Goal: Task Accomplishment & Management: Use online tool/utility

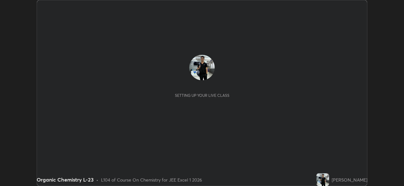
scroll to position [186, 404]
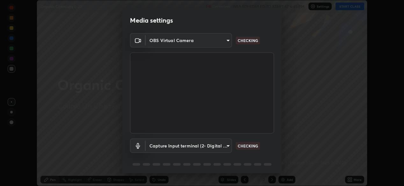
type input "ef407f58ae65e10c1af5a040b6eccf178273e27ca296938399710cc3d85b5032"
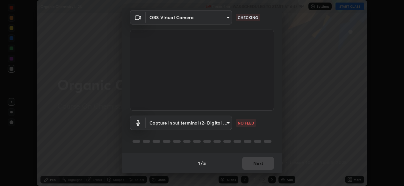
click at [228, 122] on body "Erase all Organic Chemistry L-23 Recording WAS SCHEDULED TO START AT 6:45 PM Se…" at bounding box center [202, 93] width 404 height 186
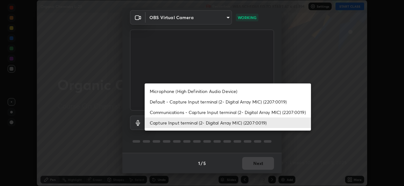
click at [221, 113] on li "Communications - Capture Input terminal (2- Digital Array MIC) (2207:0019)" at bounding box center [228, 112] width 167 height 11
type input "communications"
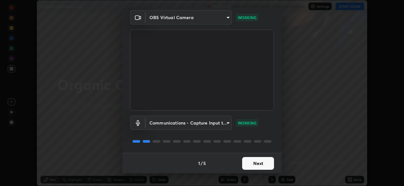
click at [261, 162] on button "Next" at bounding box center [258, 163] width 32 height 13
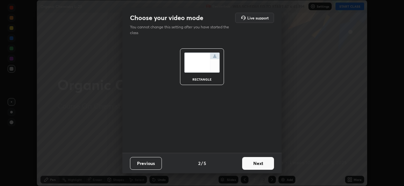
click at [261, 165] on button "Next" at bounding box center [258, 163] width 32 height 13
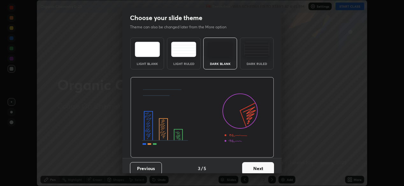
click at [261, 164] on button "Next" at bounding box center [258, 168] width 32 height 13
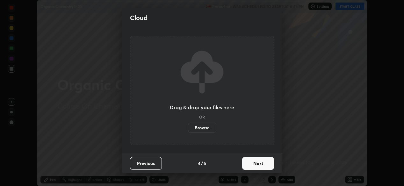
click at [258, 165] on button "Next" at bounding box center [258, 163] width 32 height 13
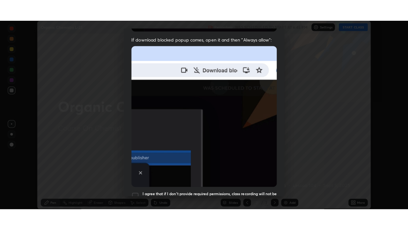
scroll to position [153, 0]
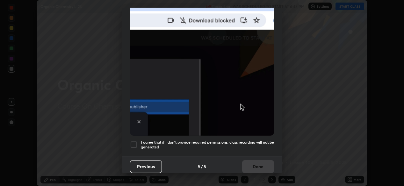
click at [139, 141] on div "I agree that if I don't provide required permissions, class recording will not …" at bounding box center [202, 145] width 144 height 8
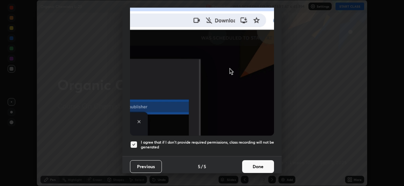
click at [262, 166] on button "Done" at bounding box center [258, 166] width 32 height 13
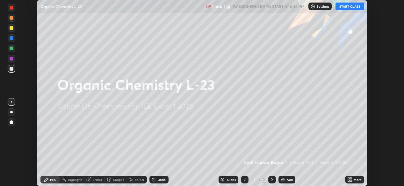
click at [287, 178] on div "Add" at bounding box center [290, 179] width 6 height 3
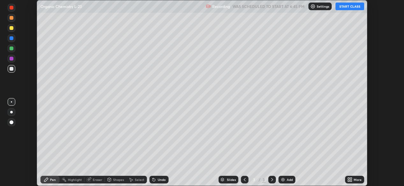
click at [352, 177] on icon at bounding box center [350, 179] width 5 height 5
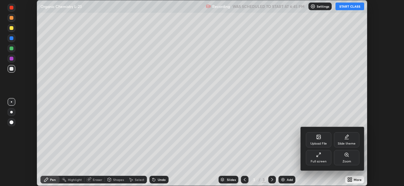
click at [320, 158] on div "Full screen" at bounding box center [319, 157] width 26 height 15
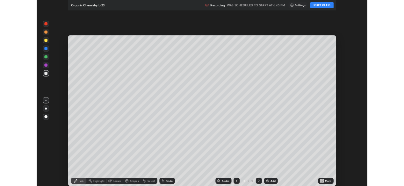
scroll to position [230, 408]
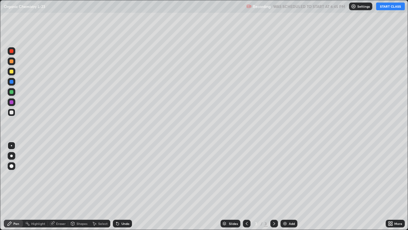
click at [388, 6] on button "START CLASS" at bounding box center [390, 7] width 29 height 8
click at [14, 72] on div at bounding box center [12, 72] width 8 height 8
click at [13, 52] on div at bounding box center [12, 51] width 4 height 4
click at [13, 60] on div at bounding box center [12, 61] width 8 height 8
click at [14, 71] on div at bounding box center [12, 72] width 8 height 8
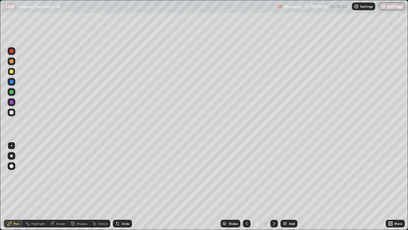
click at [15, 82] on div at bounding box center [12, 82] width 8 height 8
click at [14, 110] on div at bounding box center [12, 112] width 8 height 8
click at [14, 101] on div at bounding box center [12, 102] width 8 height 8
click at [13, 82] on div at bounding box center [12, 82] width 8 height 8
click at [13, 72] on div at bounding box center [12, 72] width 8 height 8
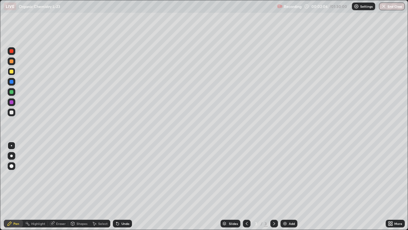
click at [12, 61] on div at bounding box center [12, 61] width 4 height 4
click at [118, 186] on icon at bounding box center [117, 223] width 5 height 5
click at [116, 186] on icon at bounding box center [117, 223] width 3 height 3
click at [13, 102] on div at bounding box center [12, 102] width 4 height 4
click at [13, 82] on div at bounding box center [12, 82] width 4 height 4
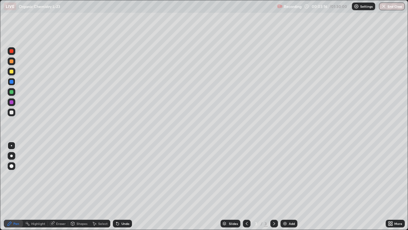
click at [13, 92] on div at bounding box center [12, 92] width 4 height 4
click at [12, 102] on div at bounding box center [12, 102] width 4 height 4
click at [14, 71] on div at bounding box center [12, 72] width 8 height 8
click at [12, 82] on div at bounding box center [12, 82] width 4 height 4
click at [14, 63] on div at bounding box center [12, 61] width 8 height 8
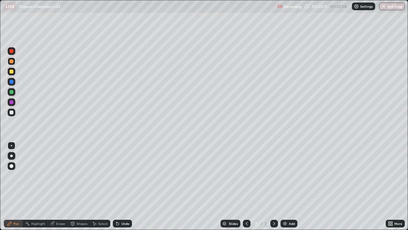
click at [13, 102] on div at bounding box center [12, 102] width 8 height 8
click at [13, 93] on div at bounding box center [12, 92] width 4 height 4
click at [14, 112] on div at bounding box center [12, 112] width 8 height 8
click at [13, 103] on div at bounding box center [12, 102] width 4 height 4
click at [14, 111] on div at bounding box center [12, 112] width 8 height 8
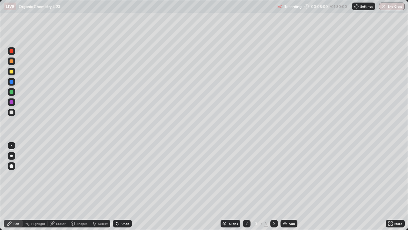
click at [12, 92] on div at bounding box center [12, 92] width 4 height 4
click at [14, 61] on div at bounding box center [12, 61] width 8 height 8
click at [14, 91] on div at bounding box center [12, 92] width 8 height 8
click at [14, 102] on div at bounding box center [12, 102] width 8 height 8
click at [14, 111] on div at bounding box center [12, 112] width 8 height 8
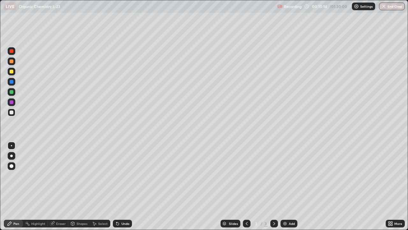
click at [13, 81] on div at bounding box center [12, 82] width 8 height 8
click at [13, 103] on div at bounding box center [12, 102] width 8 height 8
click at [13, 113] on div at bounding box center [12, 112] width 4 height 4
click at [288, 186] on div "Add" at bounding box center [289, 223] width 17 height 8
click at [14, 93] on div at bounding box center [12, 92] width 8 height 8
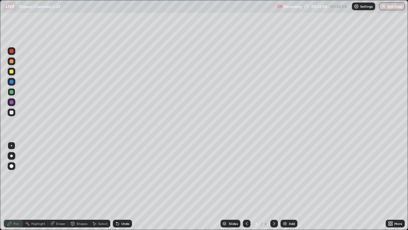
click at [12, 51] on div at bounding box center [12, 51] width 4 height 4
click at [14, 50] on div at bounding box center [12, 51] width 8 height 8
click at [14, 101] on div at bounding box center [12, 102] width 8 height 8
click at [12, 112] on div at bounding box center [12, 112] width 4 height 4
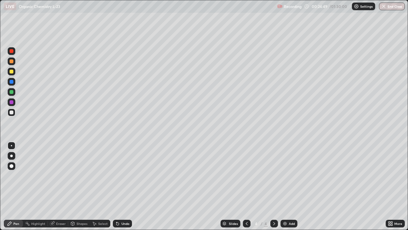
click at [15, 92] on div at bounding box center [12, 92] width 8 height 8
click at [15, 102] on div at bounding box center [12, 102] width 8 height 8
click at [14, 109] on div at bounding box center [12, 112] width 8 height 8
click at [14, 72] on div at bounding box center [12, 72] width 8 height 8
click at [13, 91] on div at bounding box center [12, 92] width 4 height 4
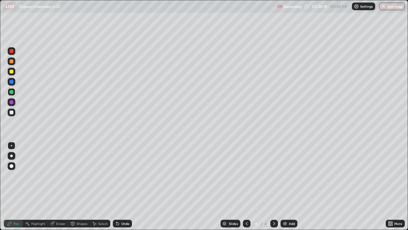
click at [13, 112] on div at bounding box center [12, 112] width 8 height 8
click at [12, 71] on div at bounding box center [12, 72] width 4 height 4
click at [14, 61] on div at bounding box center [12, 61] width 8 height 8
click at [12, 82] on div at bounding box center [12, 82] width 4 height 4
click at [14, 102] on div at bounding box center [12, 102] width 8 height 8
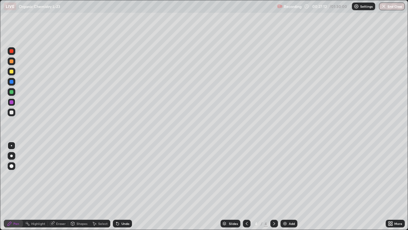
click at [14, 111] on div at bounding box center [12, 112] width 8 height 8
click at [14, 92] on div at bounding box center [12, 92] width 8 height 8
click at [12, 82] on div at bounding box center [12, 82] width 4 height 4
click at [13, 112] on div at bounding box center [12, 112] width 4 height 4
click at [14, 83] on div at bounding box center [12, 82] width 8 height 8
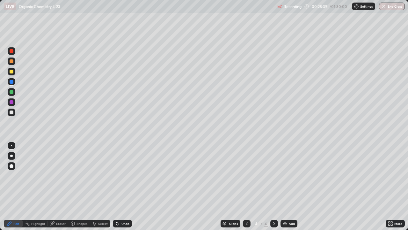
click at [14, 92] on div at bounding box center [12, 92] width 8 height 8
click at [13, 113] on div at bounding box center [12, 112] width 4 height 4
click at [12, 71] on div at bounding box center [12, 72] width 4 height 4
click at [14, 113] on div at bounding box center [12, 112] width 8 height 8
click at [12, 62] on div at bounding box center [12, 61] width 4 height 4
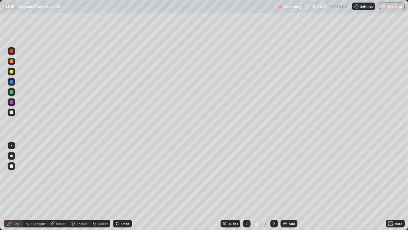
click at [14, 112] on div at bounding box center [12, 112] width 8 height 8
click at [13, 102] on div at bounding box center [12, 102] width 4 height 4
click at [12, 111] on div at bounding box center [12, 112] width 4 height 4
click at [12, 99] on div at bounding box center [12, 102] width 8 height 8
click at [15, 100] on div at bounding box center [12, 102] width 8 height 8
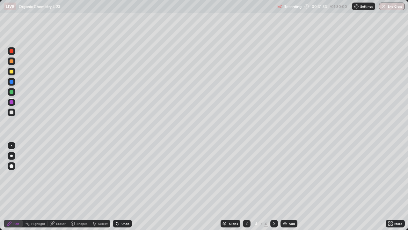
click at [13, 92] on div at bounding box center [12, 92] width 4 height 4
click at [13, 80] on div at bounding box center [12, 82] width 4 height 4
click at [14, 101] on div at bounding box center [12, 102] width 8 height 8
click at [14, 111] on div at bounding box center [12, 112] width 8 height 8
click at [12, 102] on div at bounding box center [12, 102] width 4 height 4
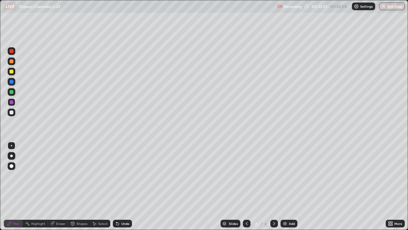
click at [15, 93] on div at bounding box center [12, 92] width 8 height 8
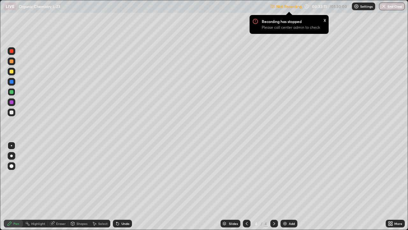
click at [15, 110] on div at bounding box center [12, 112] width 8 height 8
click at [12, 102] on div at bounding box center [12, 102] width 4 height 4
click at [14, 93] on div at bounding box center [12, 92] width 8 height 8
click at [289, 186] on div "Add" at bounding box center [292, 223] width 6 height 3
click at [14, 62] on div at bounding box center [12, 61] width 8 height 8
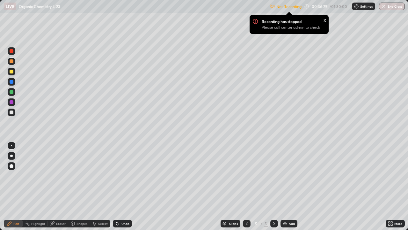
click at [14, 71] on div at bounding box center [12, 72] width 8 height 8
click at [12, 51] on div at bounding box center [12, 51] width 4 height 4
click at [15, 101] on div at bounding box center [12, 102] width 8 height 8
click at [11, 114] on div at bounding box center [12, 112] width 4 height 4
click at [14, 101] on div at bounding box center [12, 102] width 8 height 8
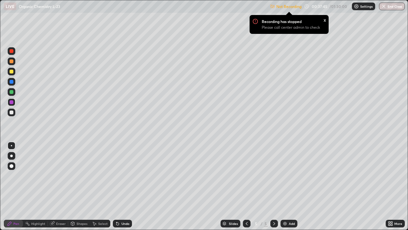
click at [325, 19] on div "x" at bounding box center [325, 19] width 3 height 7
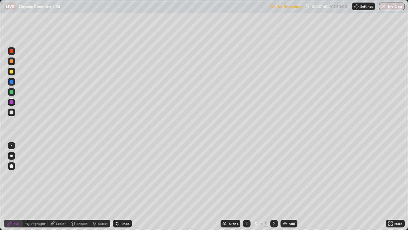
click at [288, 5] on p "Not Recording" at bounding box center [289, 6] width 25 height 5
click at [275, 6] on div "Not Recording" at bounding box center [286, 6] width 32 height 12
click at [276, 6] on div "Not Recording" at bounding box center [286, 6] width 32 height 12
click at [279, 7] on p "Not Recording" at bounding box center [289, 6] width 25 height 5
click at [281, 7] on p "Not Recording" at bounding box center [289, 6] width 25 height 5
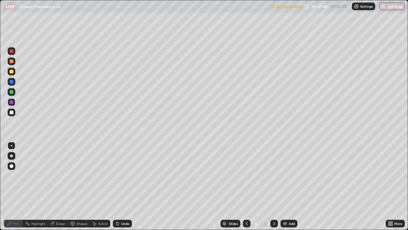
click at [284, 7] on p "Not Recording" at bounding box center [289, 6] width 25 height 5
click at [286, 7] on p "Not Recording" at bounding box center [289, 6] width 25 height 5
click at [286, 8] on p "Not Recording" at bounding box center [289, 6] width 25 height 5
click at [289, 7] on p "Not Recording" at bounding box center [289, 6] width 25 height 5
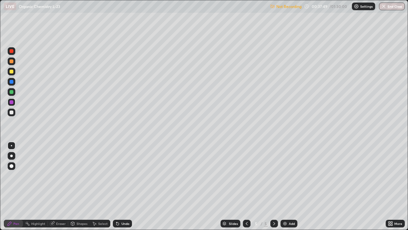
click at [291, 5] on p "Not Recording" at bounding box center [289, 6] width 25 height 5
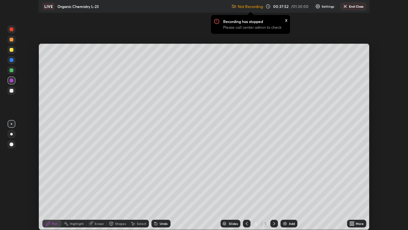
scroll to position [31711, 31492]
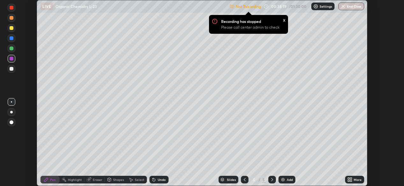
click at [351, 179] on icon at bounding box center [352, 179] width 2 height 2
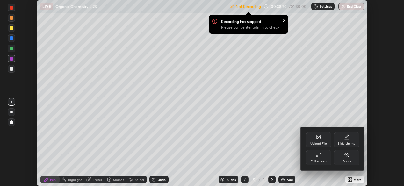
click at [325, 158] on div "Full screen" at bounding box center [319, 157] width 26 height 15
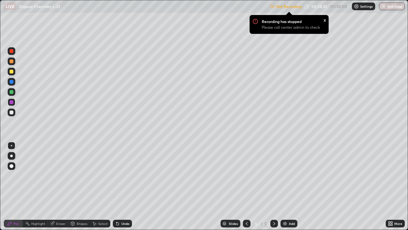
scroll to position [230, 408]
click at [14, 93] on div at bounding box center [12, 92] width 8 height 8
click at [13, 73] on div at bounding box center [12, 72] width 8 height 8
click at [324, 21] on div "x" at bounding box center [325, 19] width 3 height 7
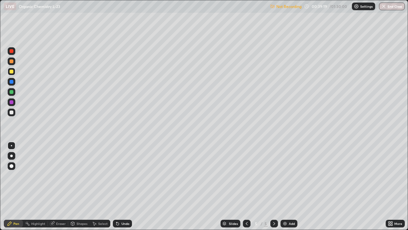
click at [129, 186] on div "Undo" at bounding box center [122, 223] width 19 height 8
click at [128, 186] on div "Undo" at bounding box center [126, 223] width 8 height 3
click at [123, 186] on div "Undo" at bounding box center [126, 223] width 8 height 3
click at [13, 90] on div at bounding box center [12, 92] width 8 height 8
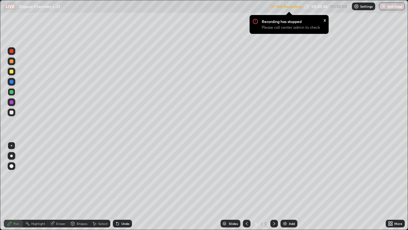
click at [14, 112] on div at bounding box center [12, 112] width 8 height 8
click at [12, 92] on div at bounding box center [12, 92] width 4 height 4
click at [15, 102] on div at bounding box center [12, 102] width 8 height 8
click at [13, 111] on div at bounding box center [12, 112] width 4 height 4
click at [13, 102] on div at bounding box center [12, 102] width 4 height 4
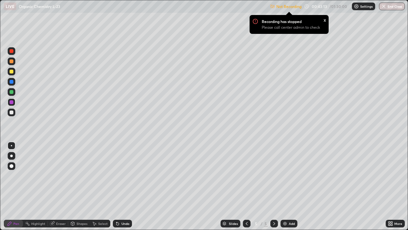
click at [14, 90] on div at bounding box center [12, 92] width 8 height 8
click at [246, 186] on icon at bounding box center [246, 223] width 5 height 5
click at [272, 186] on div at bounding box center [274, 223] width 8 height 13
click at [274, 186] on icon at bounding box center [274, 223] width 5 height 5
click at [273, 186] on icon at bounding box center [274, 223] width 5 height 5
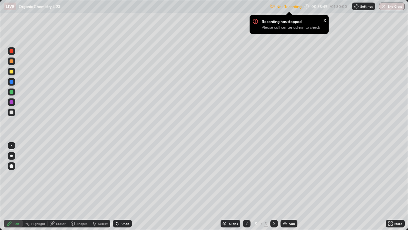
click at [325, 20] on div "x" at bounding box center [325, 19] width 3 height 7
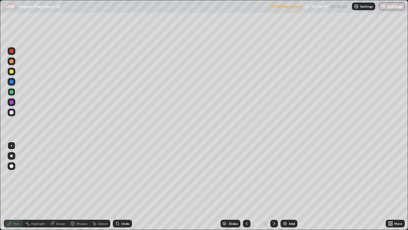
click at [290, 186] on div "Add" at bounding box center [289, 223] width 17 height 8
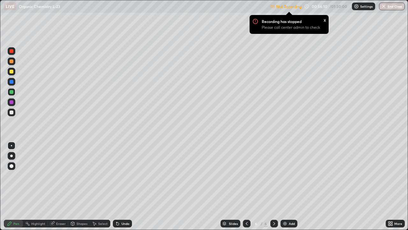
click at [13, 72] on div at bounding box center [12, 72] width 4 height 4
click at [14, 62] on div at bounding box center [12, 61] width 8 height 8
click at [14, 91] on div at bounding box center [12, 92] width 8 height 8
click at [15, 102] on div at bounding box center [11, 102] width 10 height 10
click at [14, 113] on div at bounding box center [12, 112] width 8 height 8
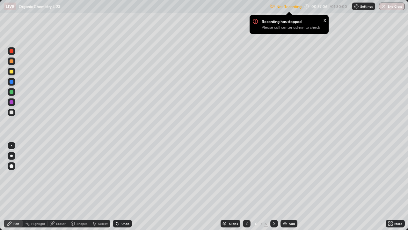
click at [324, 22] on div "x" at bounding box center [325, 19] width 3 height 7
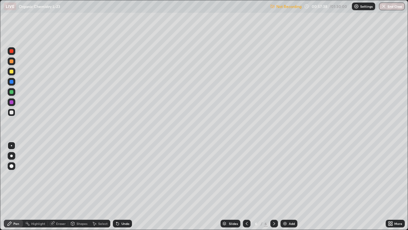
click at [15, 101] on div at bounding box center [12, 102] width 8 height 8
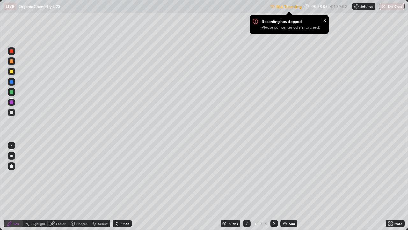
click at [13, 91] on div at bounding box center [12, 92] width 4 height 4
click at [13, 113] on div at bounding box center [12, 112] width 4 height 4
click at [12, 102] on div at bounding box center [12, 102] width 4 height 4
click at [14, 112] on div at bounding box center [12, 112] width 8 height 8
click at [14, 101] on div at bounding box center [12, 102] width 8 height 8
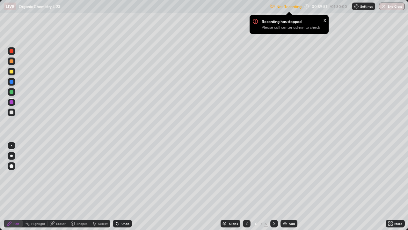
click at [325, 20] on div "x" at bounding box center [325, 19] width 3 height 7
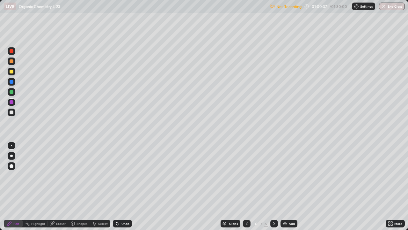
click at [13, 92] on div at bounding box center [12, 92] width 4 height 4
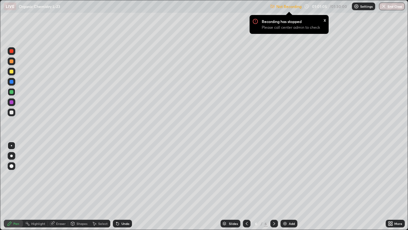
click at [12, 112] on div at bounding box center [12, 112] width 4 height 4
click at [15, 101] on div at bounding box center [12, 102] width 8 height 8
click at [291, 186] on div "Add" at bounding box center [292, 223] width 6 height 3
click at [12, 92] on div at bounding box center [12, 92] width 4 height 4
click at [11, 81] on div at bounding box center [12, 82] width 4 height 4
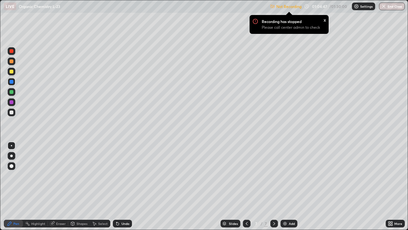
click at [324, 21] on div "x" at bounding box center [325, 19] width 3 height 7
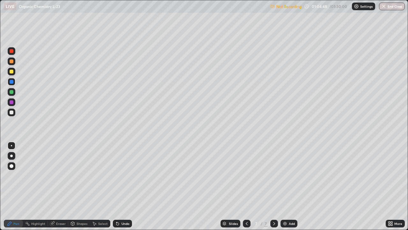
click at [13, 71] on div at bounding box center [12, 72] width 4 height 4
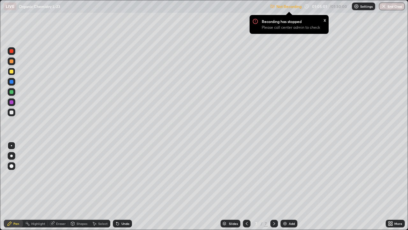
click at [12, 92] on div at bounding box center [12, 92] width 4 height 4
click at [129, 186] on div "Undo" at bounding box center [122, 223] width 19 height 8
click at [325, 21] on div "x" at bounding box center [325, 19] width 3 height 7
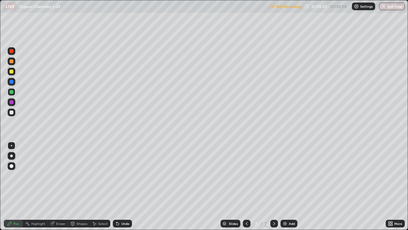
click at [16, 71] on div at bounding box center [11, 71] width 10 height 10
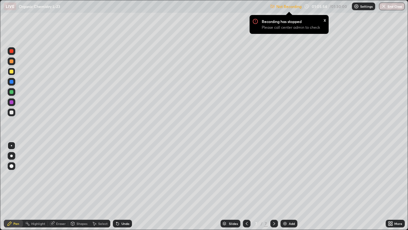
click at [15, 59] on div at bounding box center [12, 61] width 8 height 8
click at [324, 20] on div "x" at bounding box center [325, 19] width 3 height 7
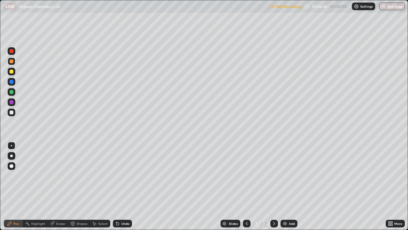
click at [14, 110] on div at bounding box center [12, 112] width 8 height 8
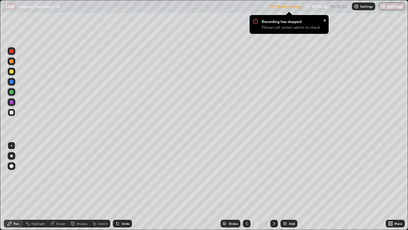
click at [325, 19] on div "x" at bounding box center [325, 19] width 3 height 7
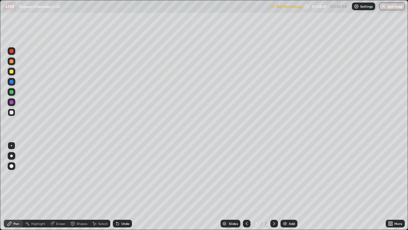
click at [14, 102] on div at bounding box center [12, 102] width 8 height 8
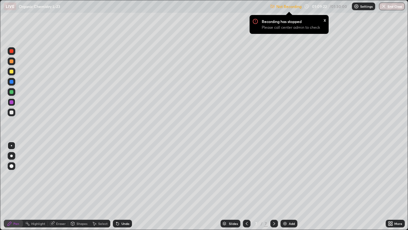
click at [13, 92] on div at bounding box center [12, 92] width 4 height 4
click at [127, 186] on div "Undo" at bounding box center [122, 223] width 19 height 8
click at [128, 186] on div "Undo" at bounding box center [122, 223] width 19 height 8
click at [129, 186] on div "Undo" at bounding box center [122, 223] width 19 height 8
click at [246, 186] on icon at bounding box center [246, 223] width 5 height 5
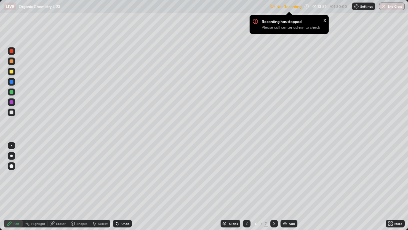
click at [274, 186] on icon at bounding box center [274, 223] width 5 height 5
click at [396, 7] on button "End Class" at bounding box center [392, 7] width 26 height 8
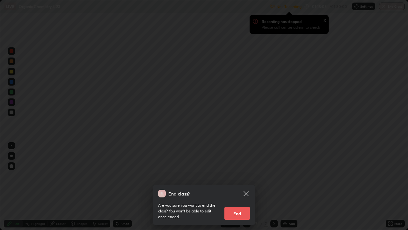
click at [232, 186] on button "End" at bounding box center [238, 213] width 26 height 13
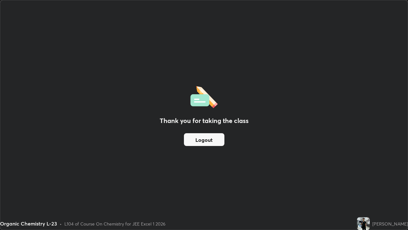
click at [212, 134] on button "Logout" at bounding box center [204, 139] width 41 height 13
click at [210, 142] on button "Logout" at bounding box center [204, 139] width 41 height 13
